Goal: Task Accomplishment & Management: Manage account settings

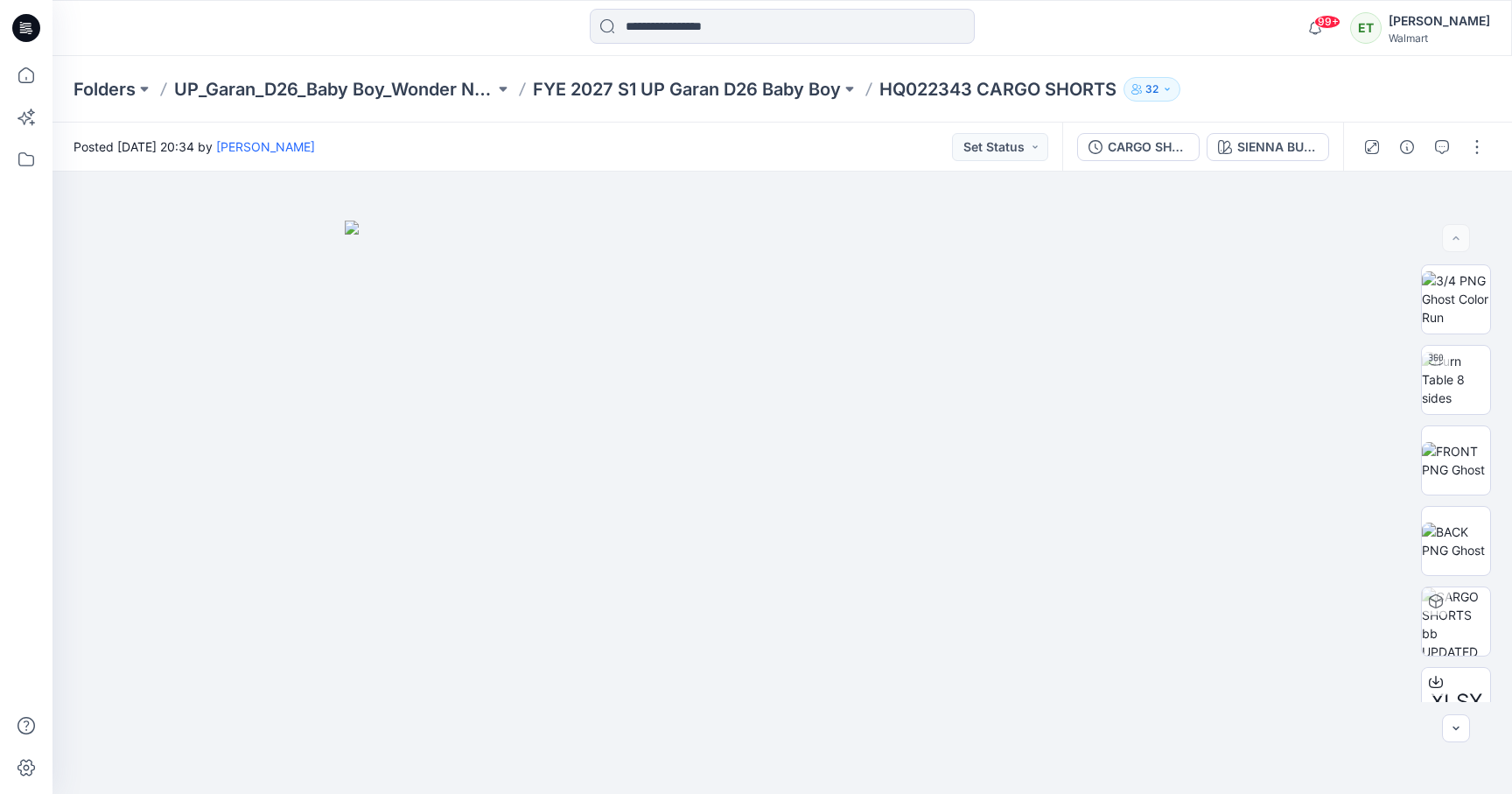
click at [410, 30] on div at bounding box center [234, 28] width 365 height 39
click at [654, 91] on p "FYE 2027 S1 UP Garan D26 Baby Boy" at bounding box center [687, 89] width 308 height 25
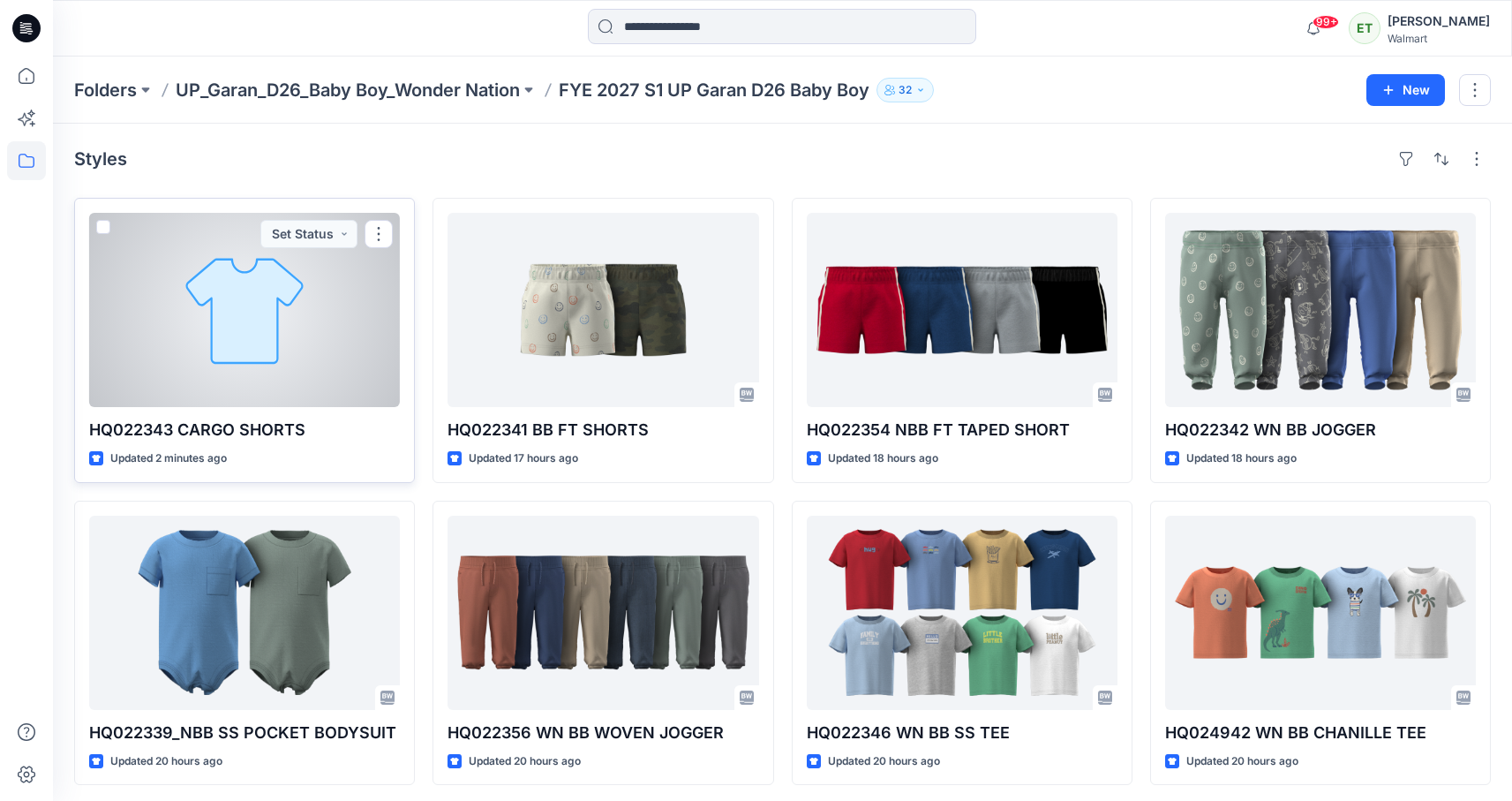
click at [354, 298] on div at bounding box center [244, 310] width 311 height 194
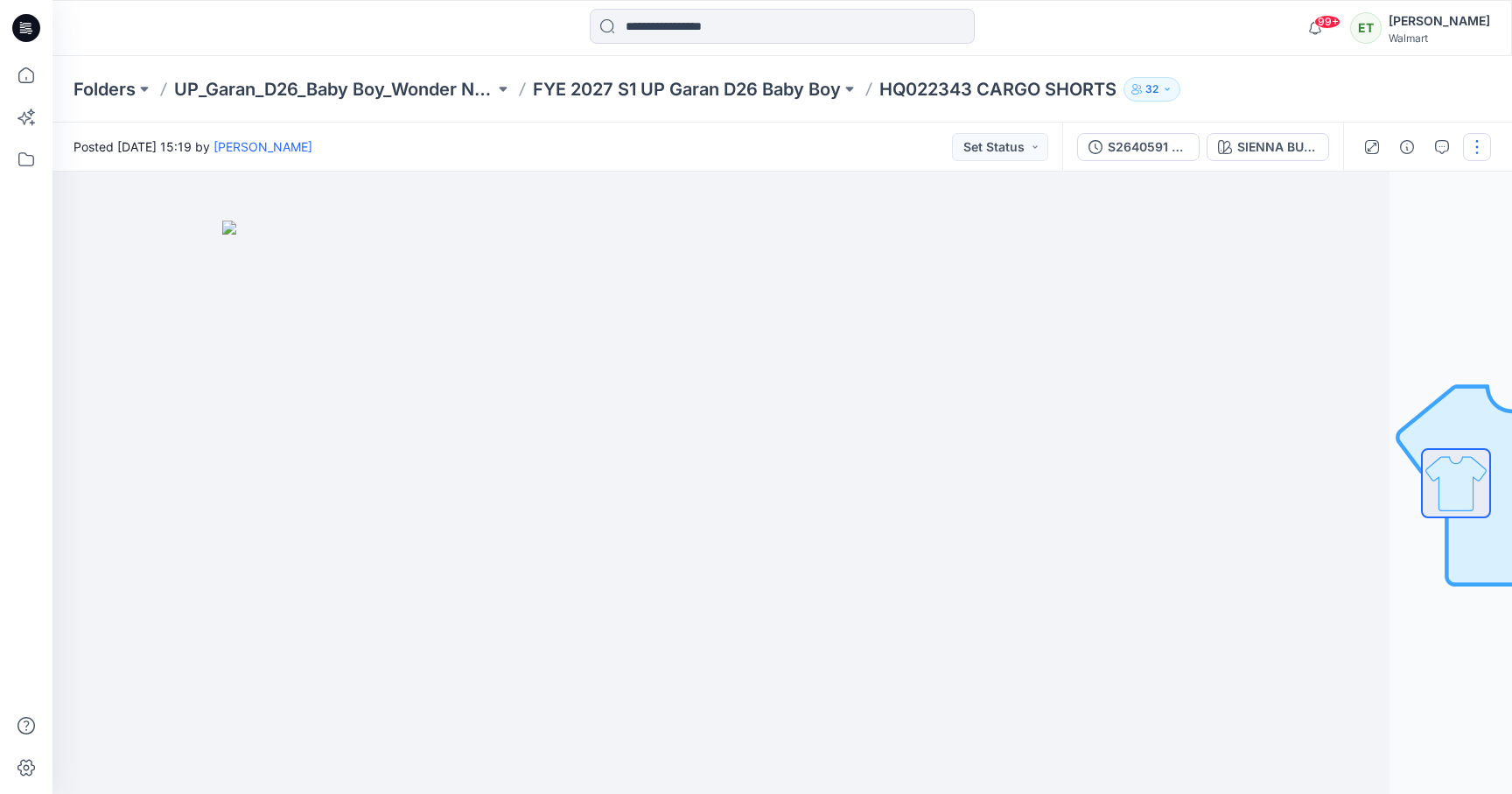
click at [1473, 152] on button "button" at bounding box center [1477, 147] width 28 height 28
click at [1400, 138] on button "button" at bounding box center [1407, 147] width 28 height 28
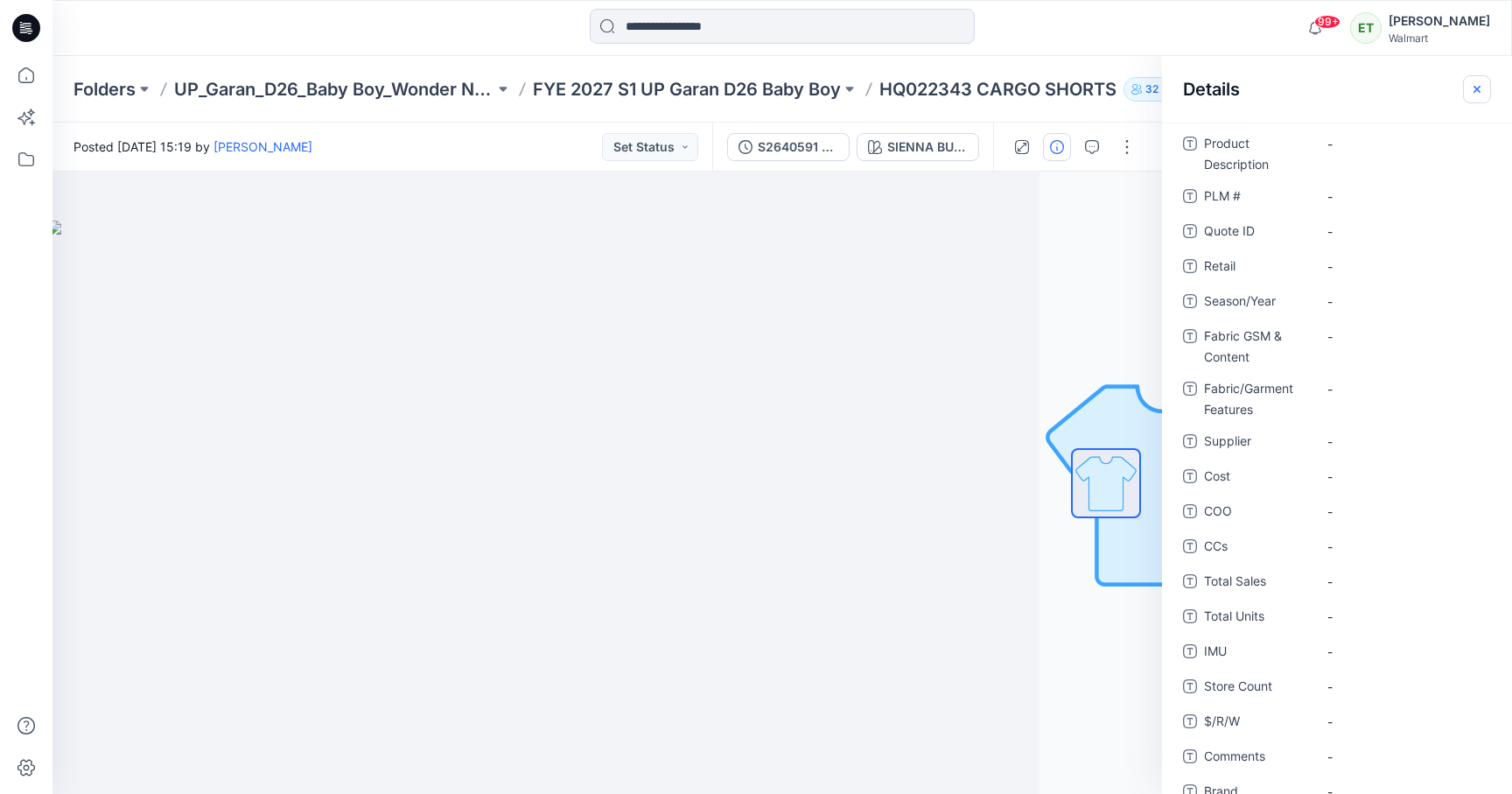
click at [1466, 83] on button "button" at bounding box center [1477, 89] width 28 height 28
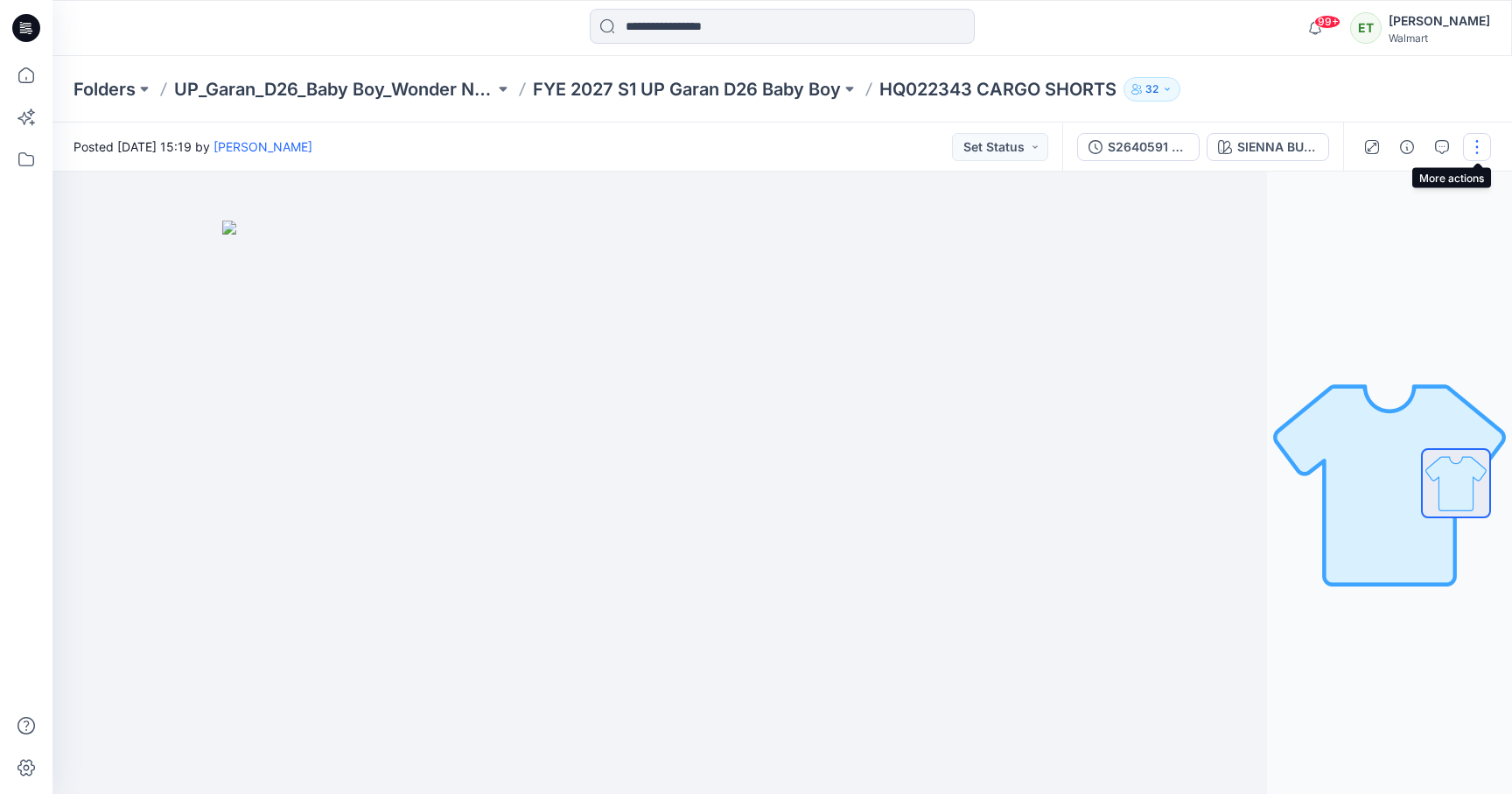
click at [1476, 143] on button "button" at bounding box center [1477, 147] width 28 height 28
click at [1415, 232] on button "Edit" at bounding box center [1404, 236] width 161 height 32
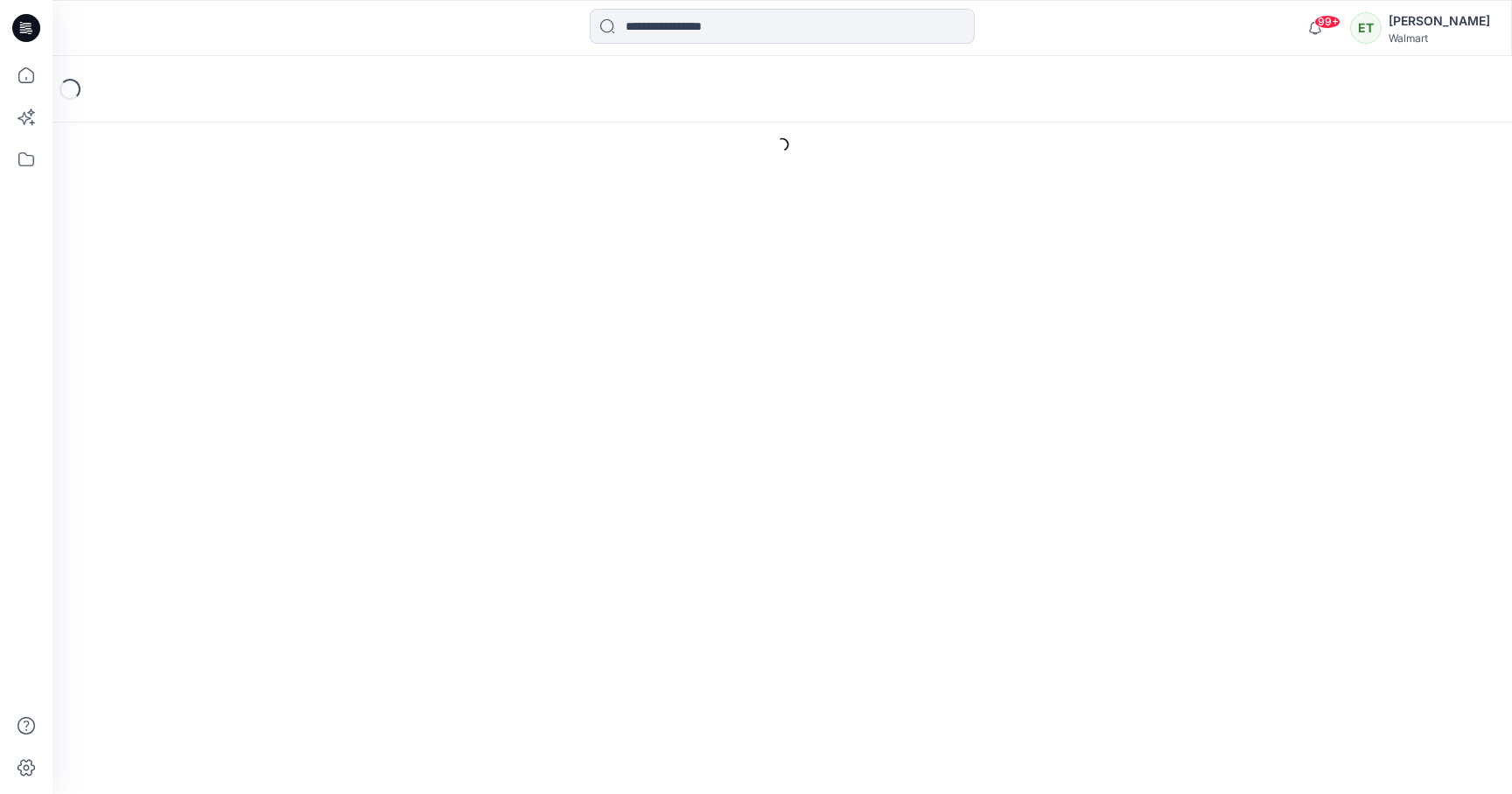
type input "**********"
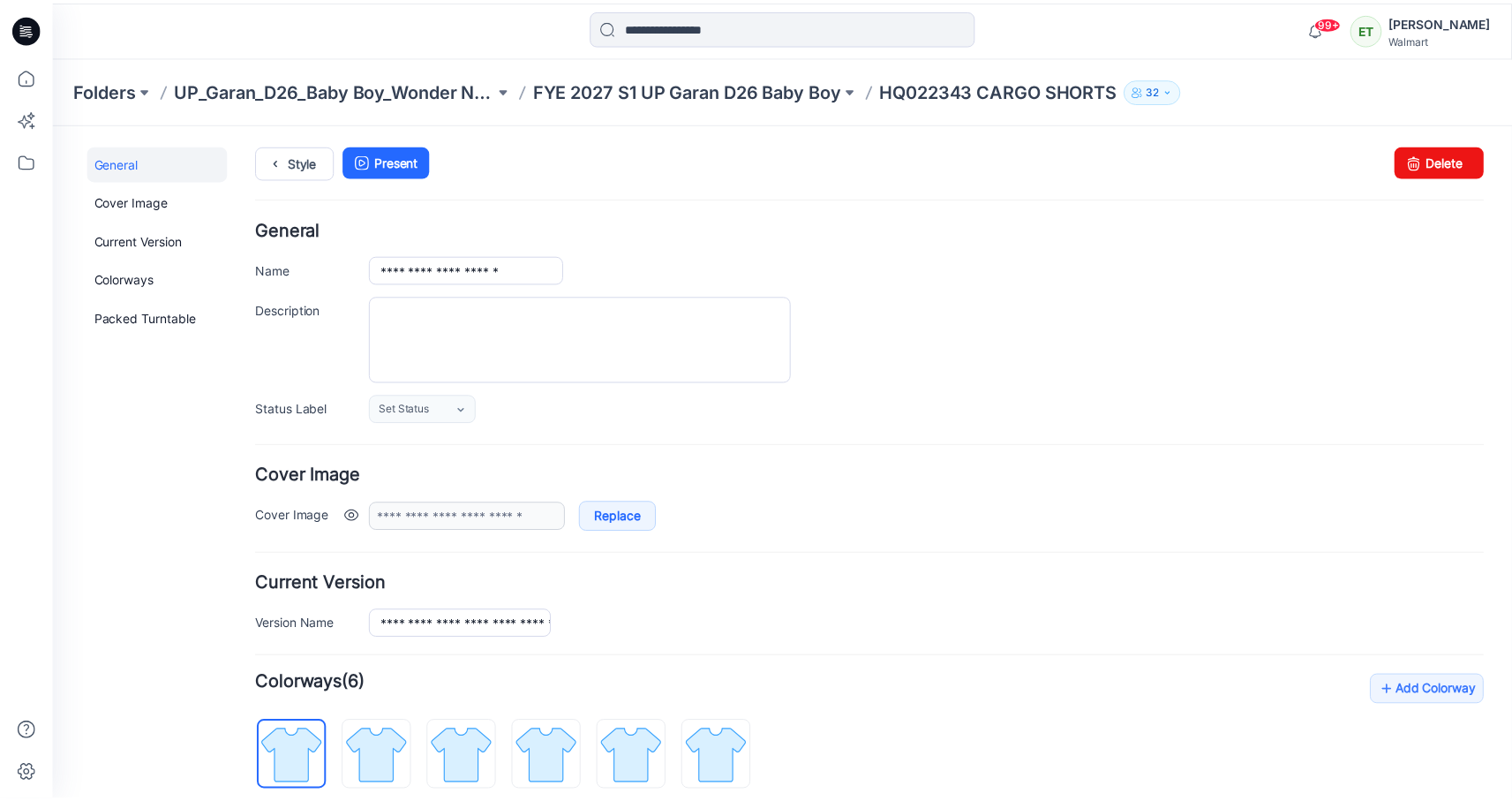
scroll to position [348, 0]
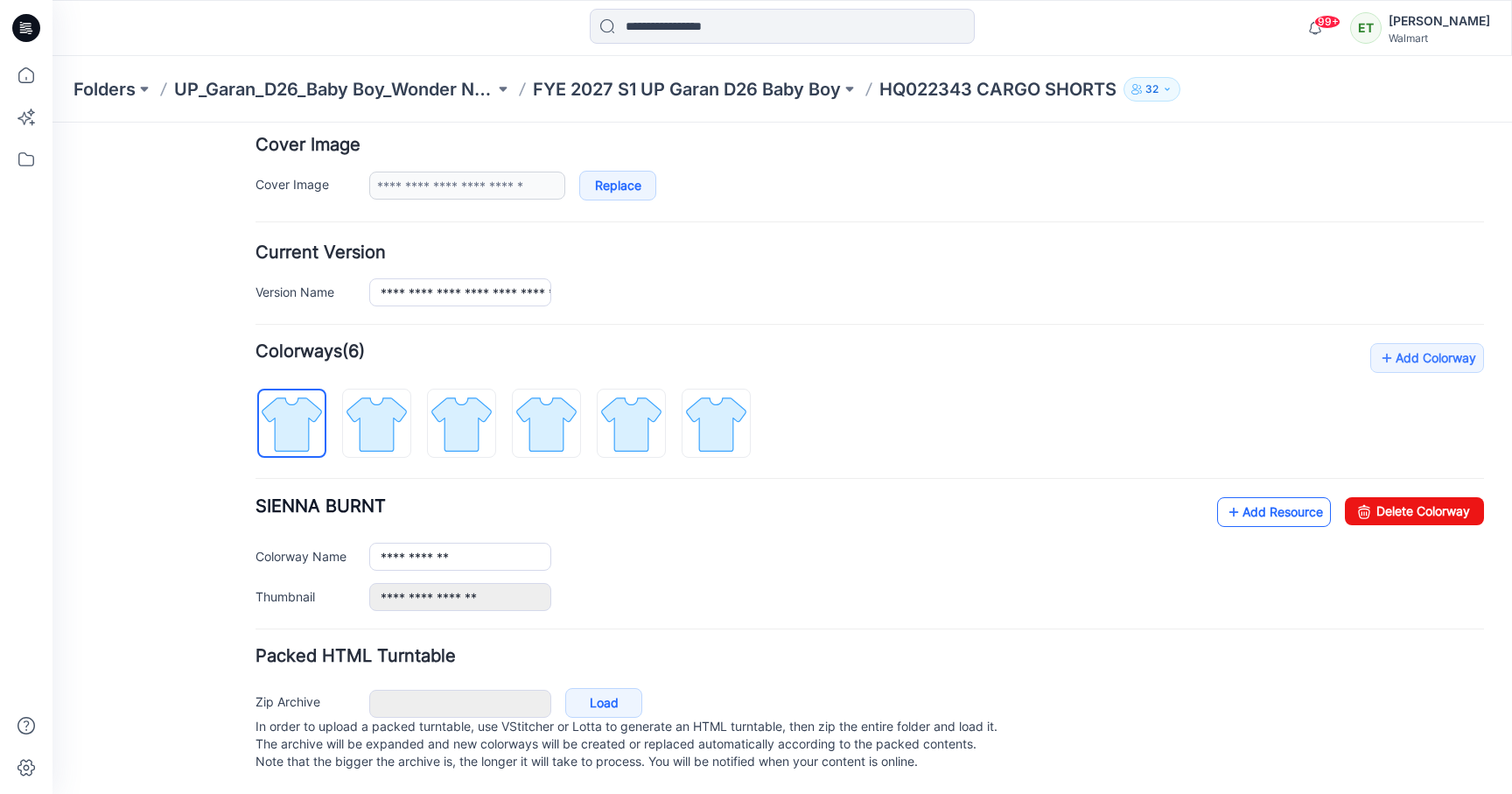
click at [1267, 506] on link "Add Resource" at bounding box center [1274, 512] width 114 height 30
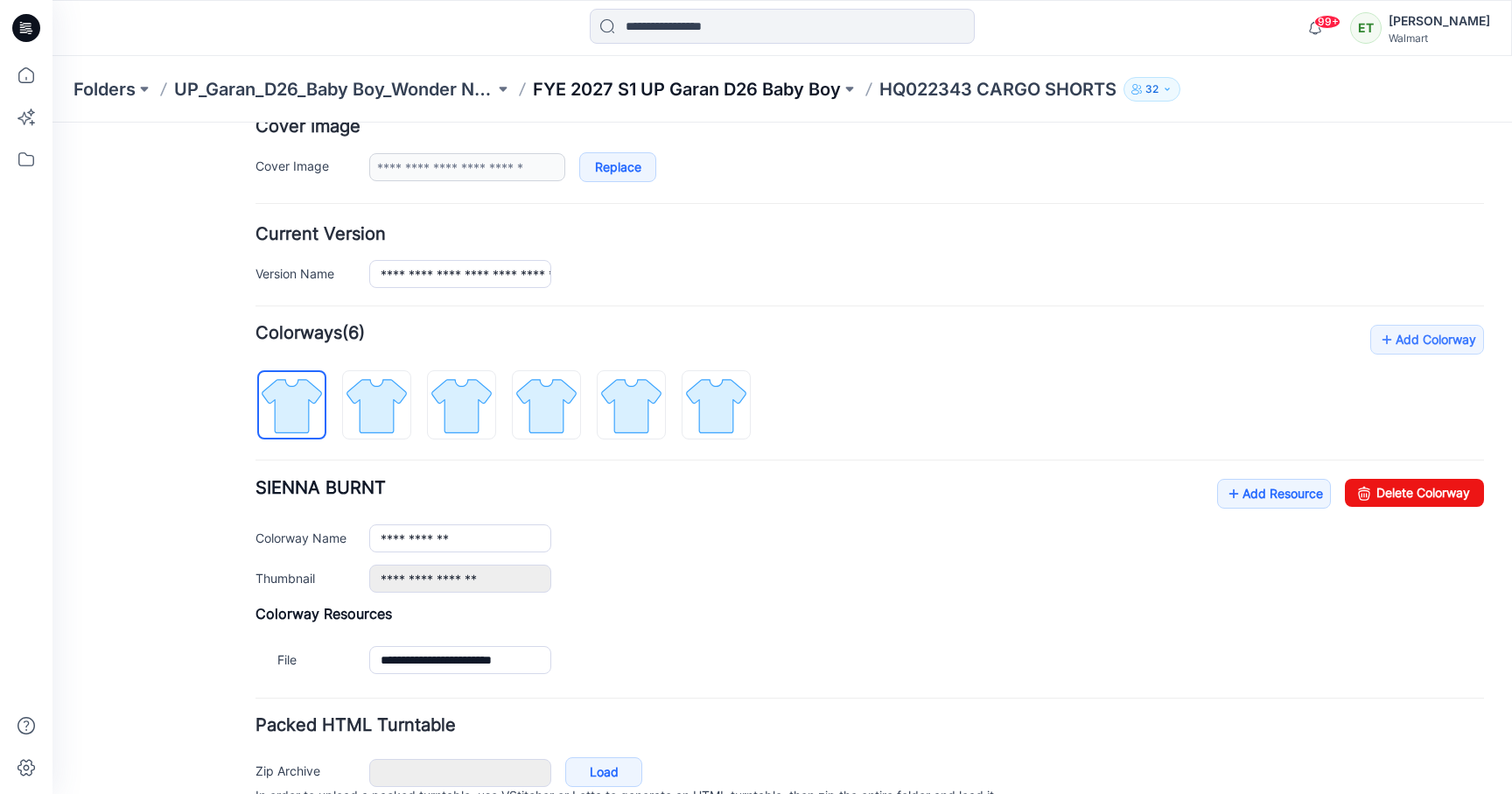
click at [668, 88] on p "FYE 2027 S1 UP Garan D26 Baby Boy" at bounding box center [687, 89] width 308 height 25
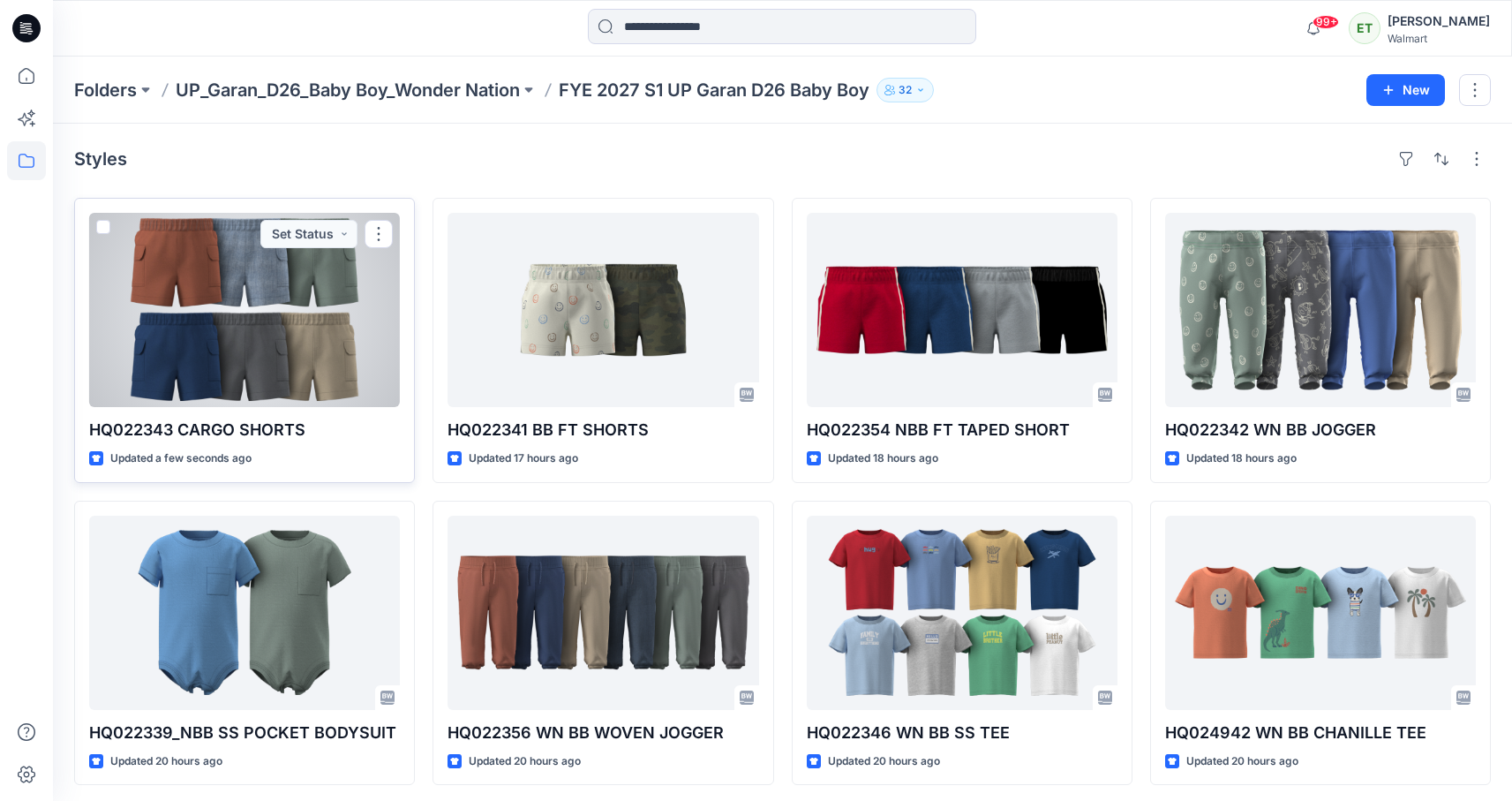
click at [320, 376] on div at bounding box center [244, 310] width 311 height 194
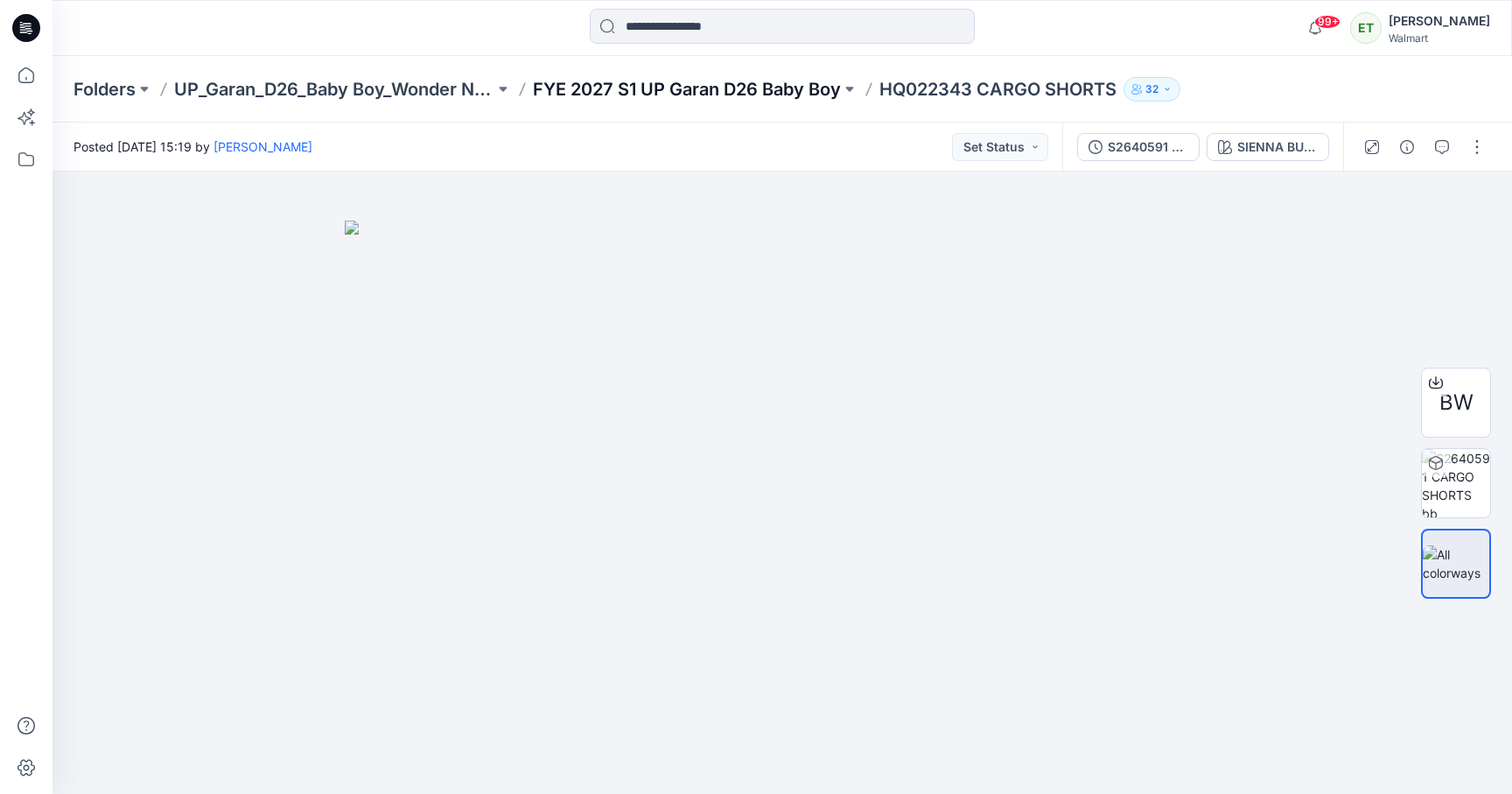
click at [769, 93] on p "FYE 2027 S1 UP Garan D26 Baby Boy" at bounding box center [687, 89] width 308 height 25
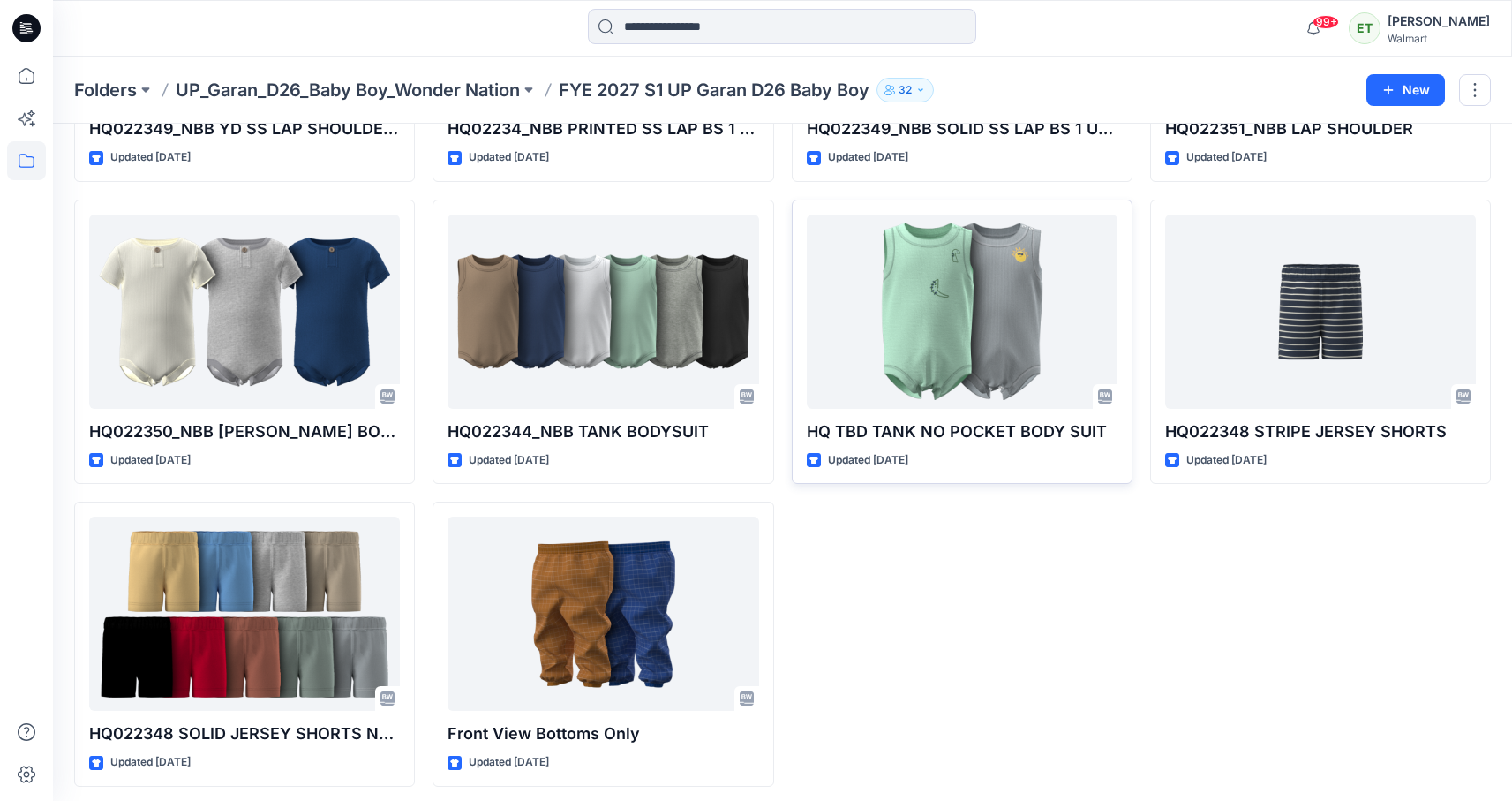
scroll to position [1908, 0]
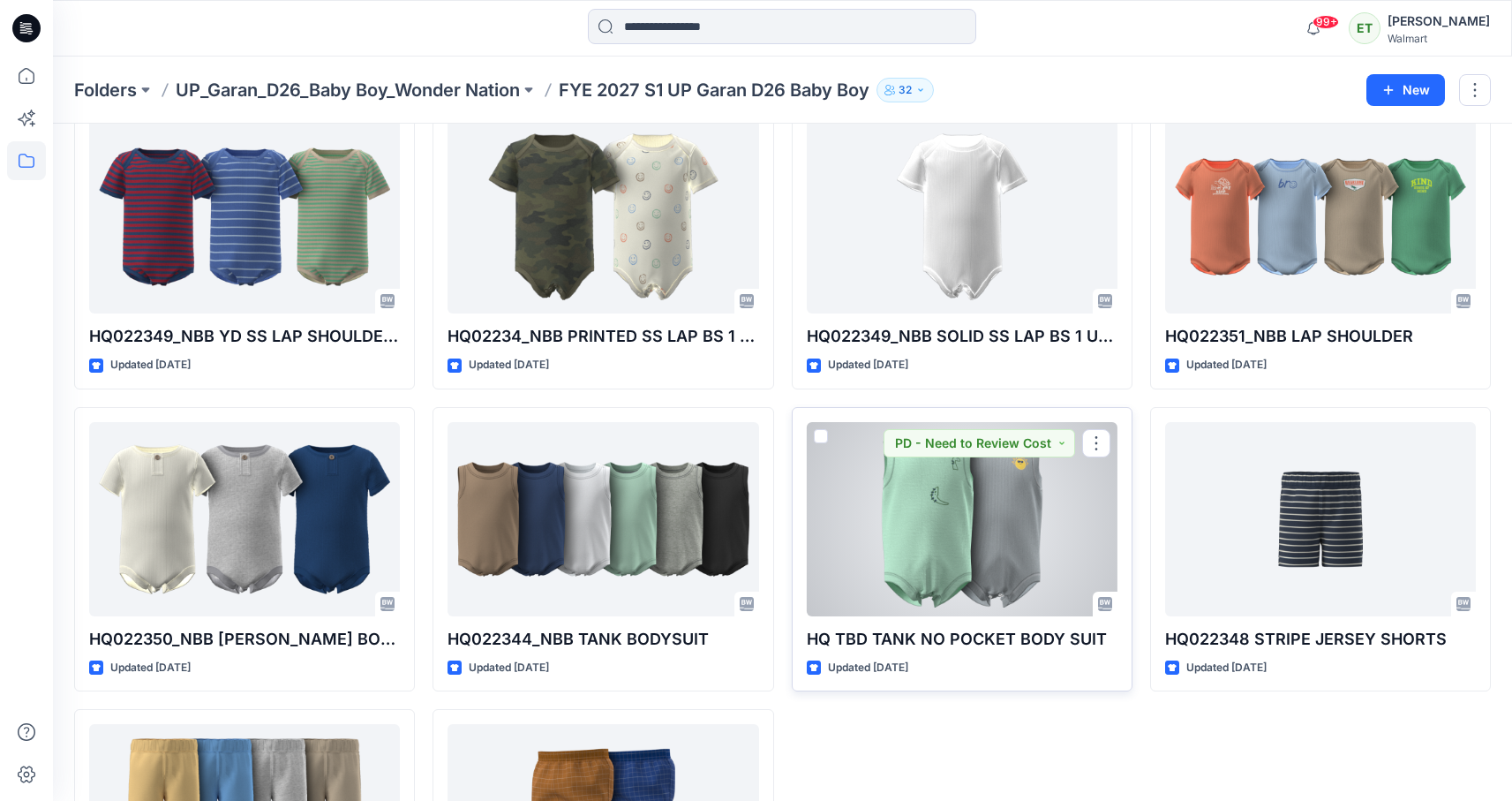
click at [887, 561] on div at bounding box center [962, 519] width 311 height 194
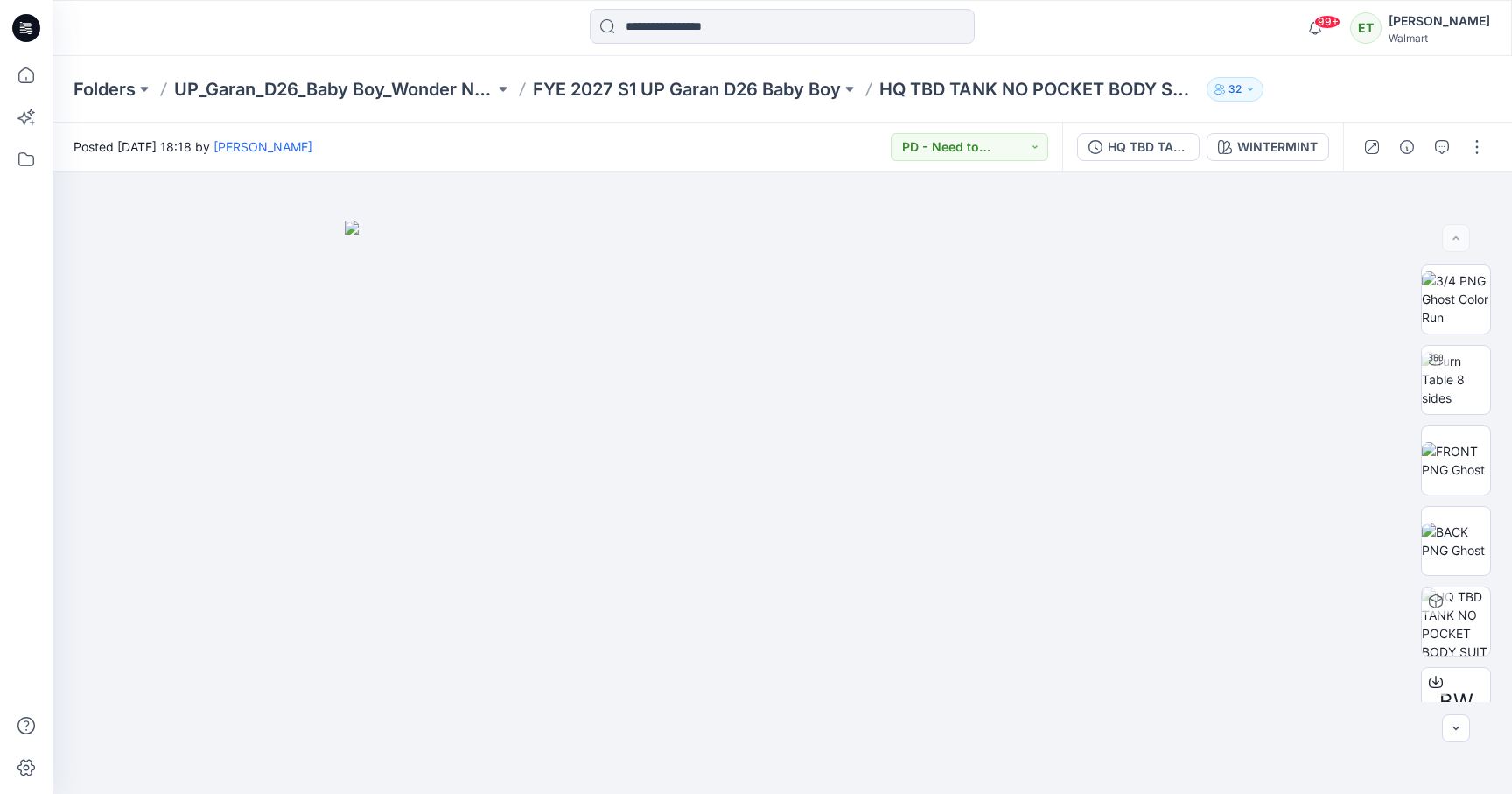
click at [1368, 73] on div "Folders UP_Garan_D26_Baby Boy_Wonder Nation FYE 2027 S1 UP Garan D26 Baby Boy H…" at bounding box center [782, 89] width 1460 height 67
